Goal: Information Seeking & Learning: Learn about a topic

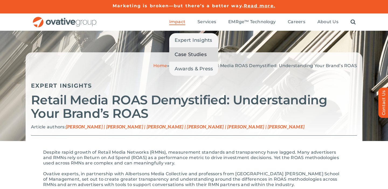
click at [181, 52] on span "Case Studies" at bounding box center [191, 55] width 32 height 8
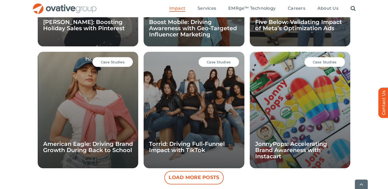
scroll to position [506, 0]
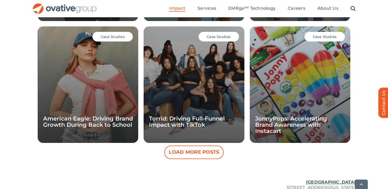
click at [178, 67] on div "Case Studies Torrid: Driving Full-Funnel Impact with TikTok" at bounding box center [194, 84] width 101 height 116
click at [209, 36] on span "Case Studies" at bounding box center [219, 37] width 24 height 4
click at [209, 37] on span "Case Studies" at bounding box center [219, 37] width 24 height 4
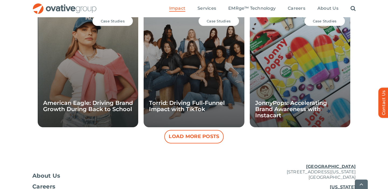
scroll to position [521, 0]
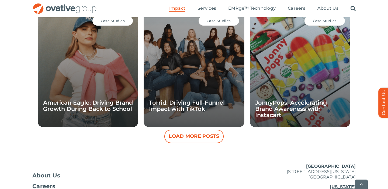
click at [181, 137] on button "Load More Posts" at bounding box center [193, 136] width 59 height 13
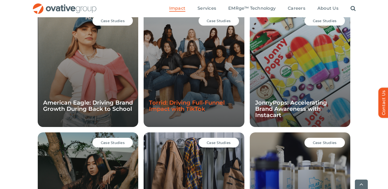
click at [182, 105] on link "Torrid: Driving Full-Funnel Impact with TikTok" at bounding box center [187, 105] width 76 height 13
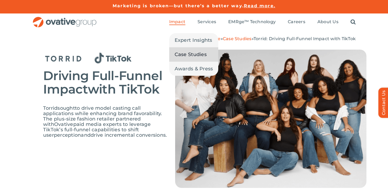
click at [182, 51] on span "Case Studies" at bounding box center [191, 55] width 32 height 8
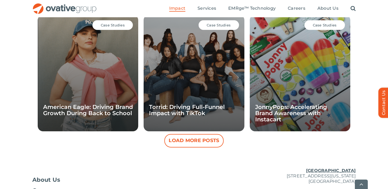
scroll to position [517, 0]
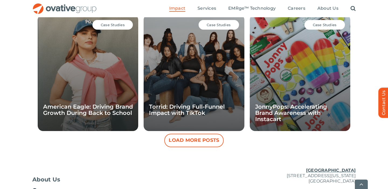
click at [182, 141] on button "Load More Posts" at bounding box center [193, 140] width 59 height 13
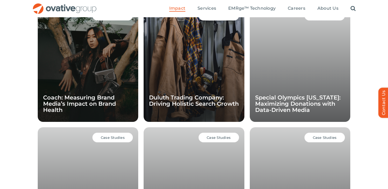
scroll to position [647, 0]
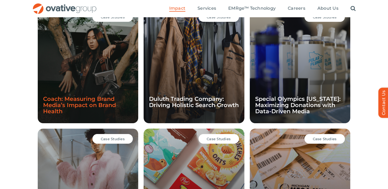
click at [108, 103] on link "Coach: Measuring Brand Media’s Impact on Brand Health" at bounding box center [79, 104] width 73 height 19
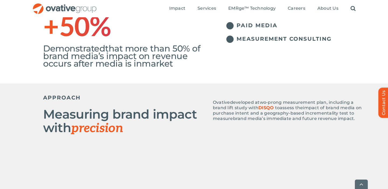
scroll to position [194, 0]
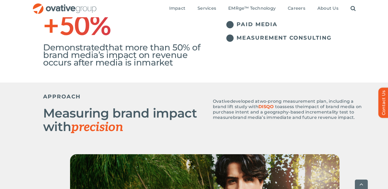
click at [269, 105] on span "DISQO" at bounding box center [266, 106] width 15 height 5
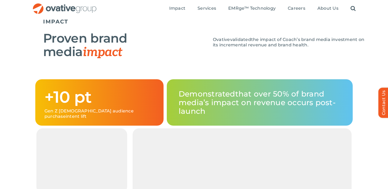
scroll to position [517, 0]
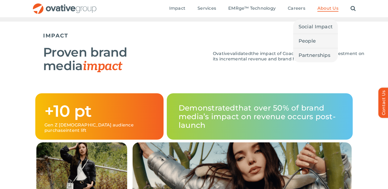
click at [328, 12] on li "About Us Social Impact People Partnerships" at bounding box center [328, 9] width 21 height 6
click at [320, 29] on span "Social Impact" at bounding box center [316, 27] width 34 height 8
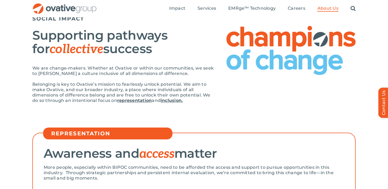
scroll to position [54, 0]
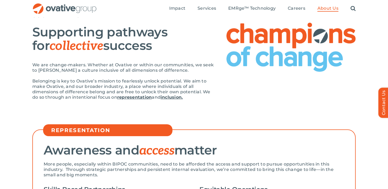
click at [142, 97] on strong "representation" at bounding box center [134, 97] width 35 height 5
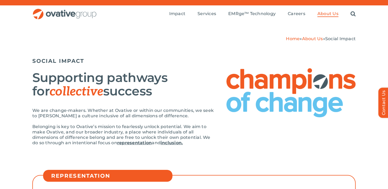
scroll to position [0, 0]
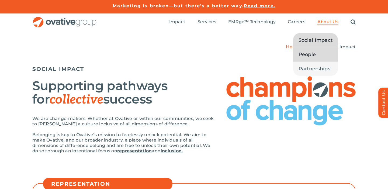
click at [312, 53] on span "People" at bounding box center [308, 55] width 18 height 8
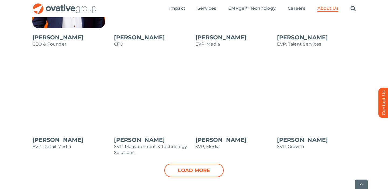
scroll to position [540, 0]
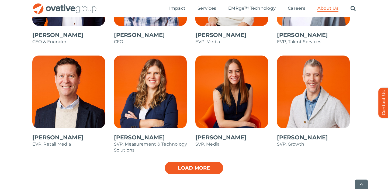
click at [203, 166] on link "Load more" at bounding box center [193, 167] width 59 height 13
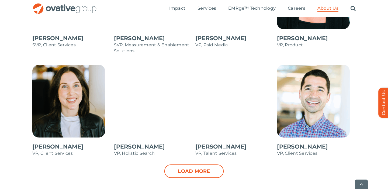
scroll to position [750, 0]
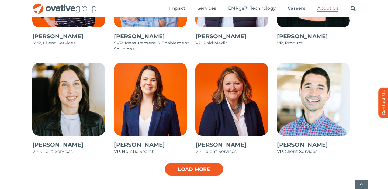
click at [208, 166] on link "Load more" at bounding box center [193, 169] width 59 height 13
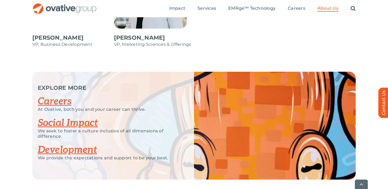
scroll to position [966, 0]
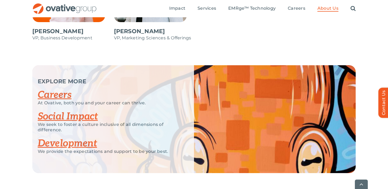
click at [85, 141] on link "Development" at bounding box center [67, 144] width 59 height 12
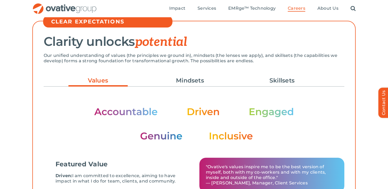
scroll to position [137, 0]
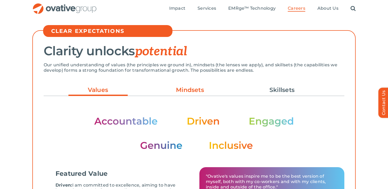
click at [186, 92] on link "Mindsets" at bounding box center [189, 89] width 59 height 9
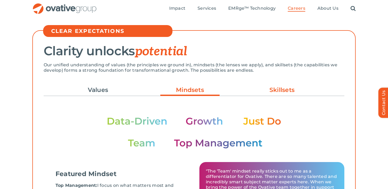
click at [284, 88] on link "Skillsets" at bounding box center [282, 89] width 59 height 9
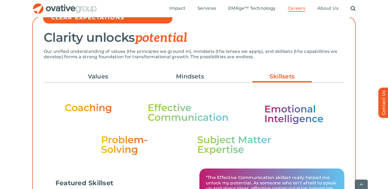
scroll to position [151, 0]
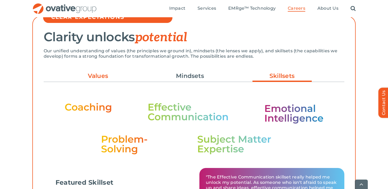
click at [101, 76] on link "Values" at bounding box center [97, 75] width 59 height 9
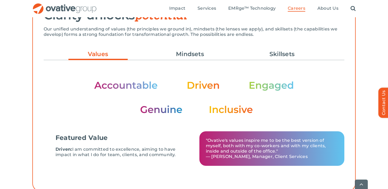
scroll to position [173, 0]
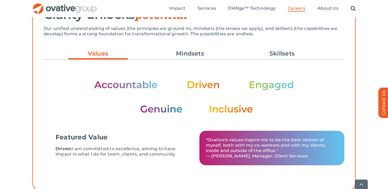
click at [102, 88] on img at bounding box center [194, 97] width 200 height 34
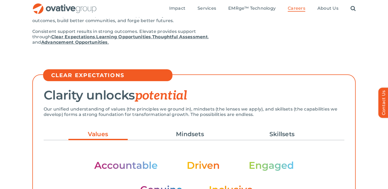
scroll to position [90, 0]
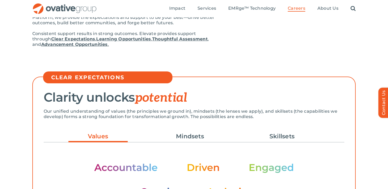
click at [54, 39] on link "Clear Expectations" at bounding box center [73, 38] width 44 height 5
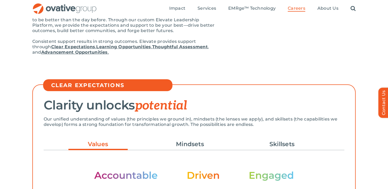
scroll to position [78, 0]
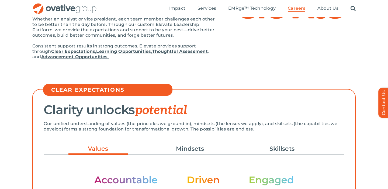
click at [54, 57] on strong "Advancement Opportunities" at bounding box center [74, 56] width 67 height 5
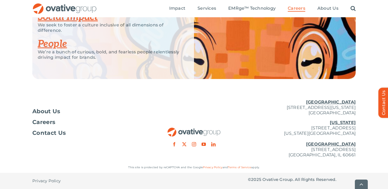
scroll to position [1398, 0]
